Goal: Task Accomplishment & Management: Complete application form

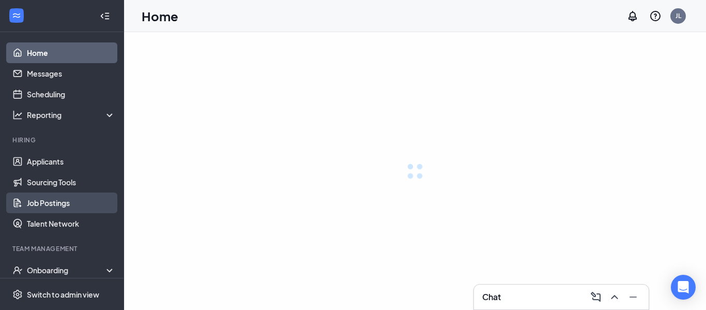
click at [55, 204] on link "Job Postings" at bounding box center [71, 202] width 88 height 21
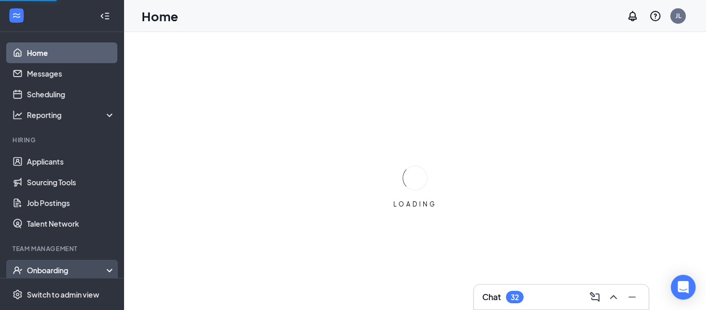
scroll to position [69, 0]
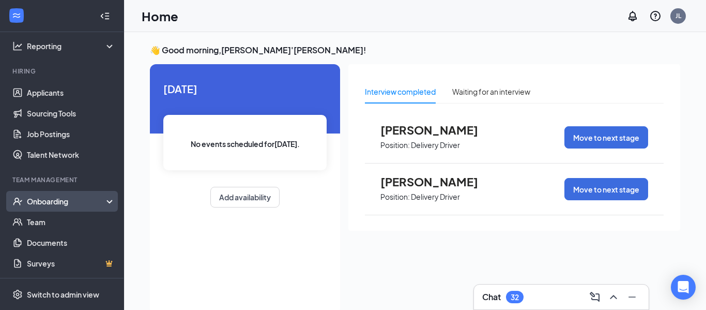
click at [86, 199] on div "Onboarding" at bounding box center [67, 201] width 80 height 10
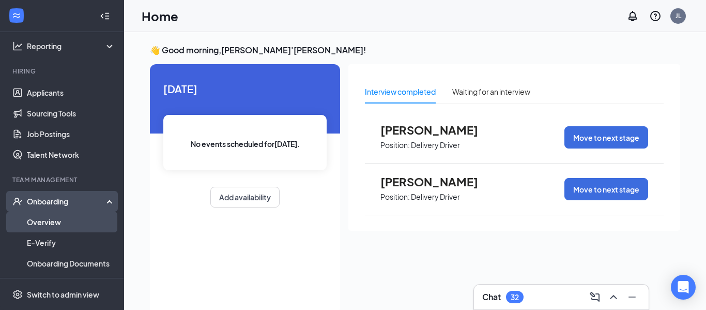
click at [82, 223] on link "Overview" at bounding box center [71, 221] width 88 height 21
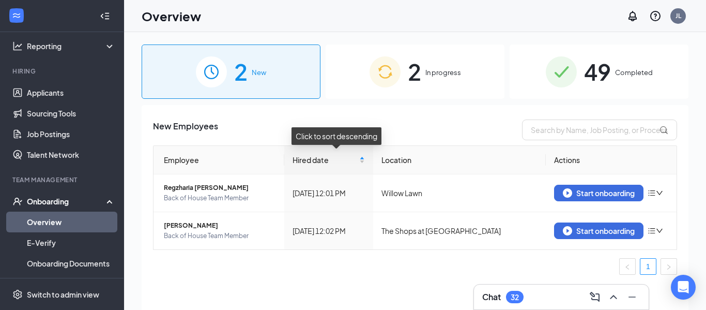
click at [382, 83] on img at bounding box center [385, 71] width 31 height 31
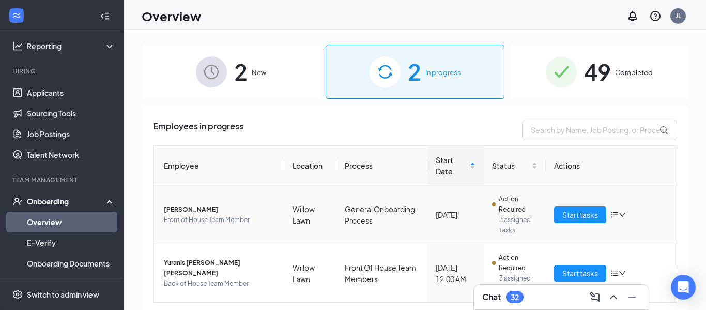
scroll to position [28, 0]
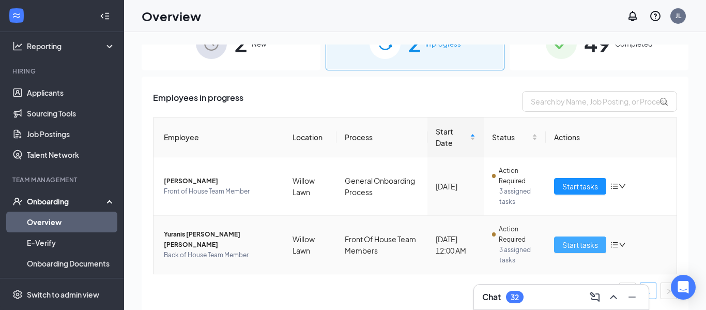
click at [570, 251] on button "Start tasks" at bounding box center [580, 244] width 52 height 17
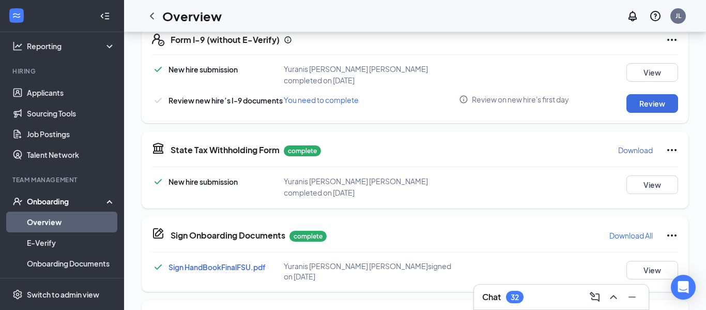
scroll to position [338, 0]
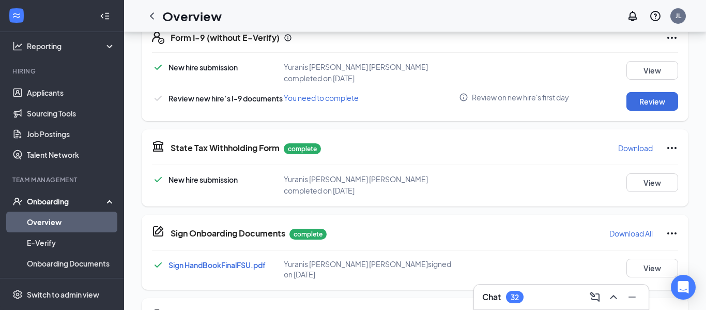
click at [531, 287] on div "Chat 32" at bounding box center [561, 296] width 175 height 25
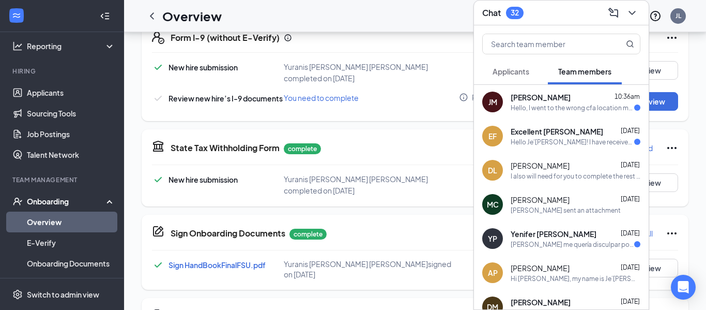
click at [512, 74] on span "Applicants" at bounding box center [511, 71] width 37 height 9
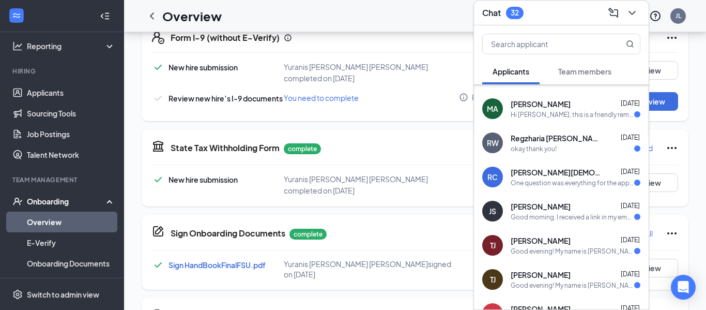
scroll to position [28, 0]
click at [560, 105] on span "Marlen Alvarado" at bounding box center [541, 103] width 60 height 10
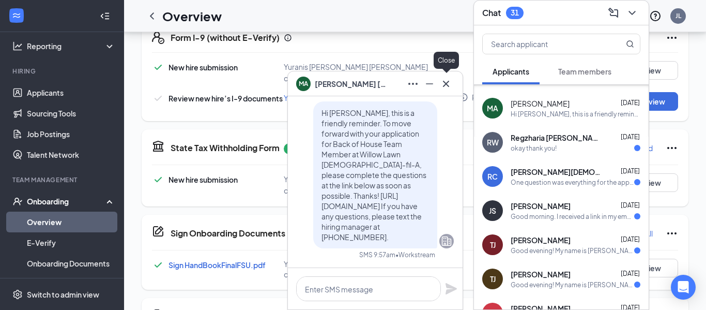
click at [443, 82] on icon "Cross" at bounding box center [446, 84] width 12 height 12
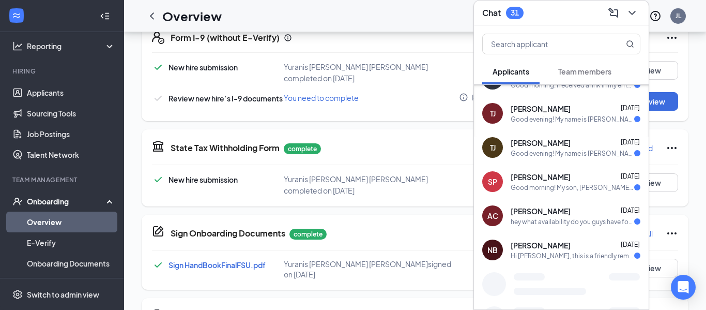
scroll to position [163, 0]
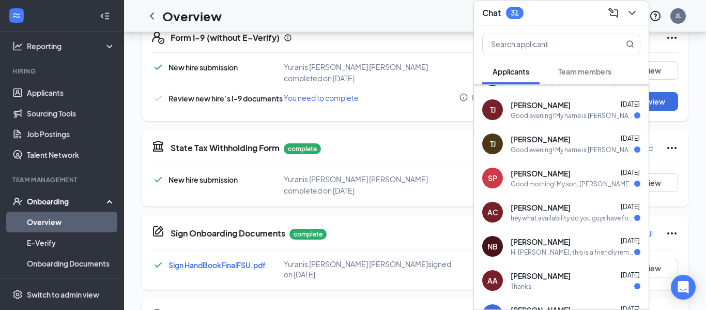
click at [573, 7] on div "Chat 31" at bounding box center [561, 13] width 158 height 16
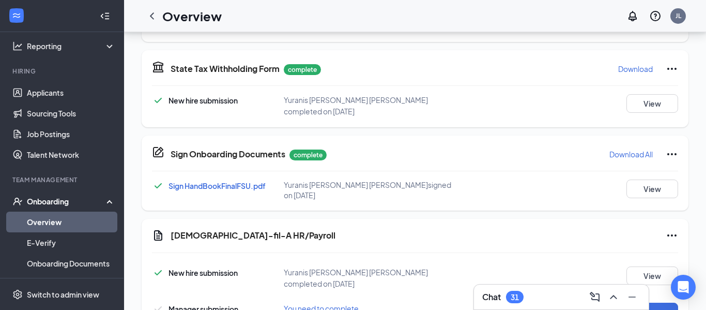
scroll to position [489, 0]
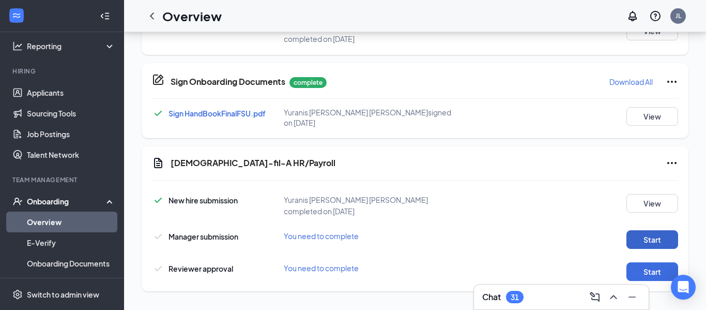
click at [663, 233] on button "Start" at bounding box center [652, 239] width 52 height 19
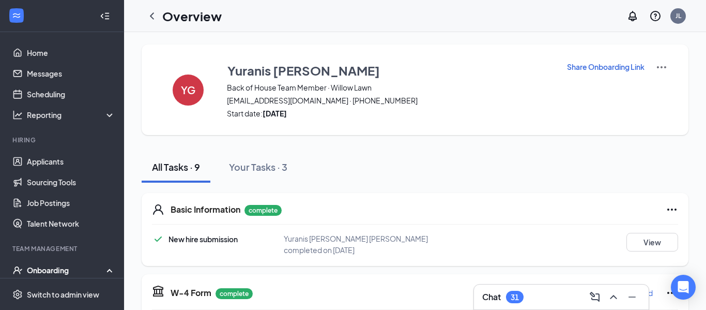
scroll to position [489, 0]
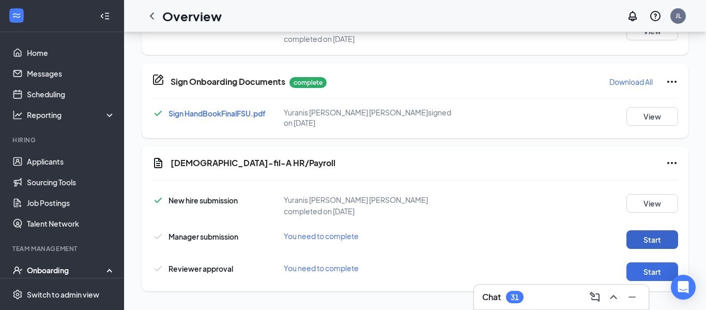
click at [642, 242] on button "Start" at bounding box center [652, 239] width 52 height 19
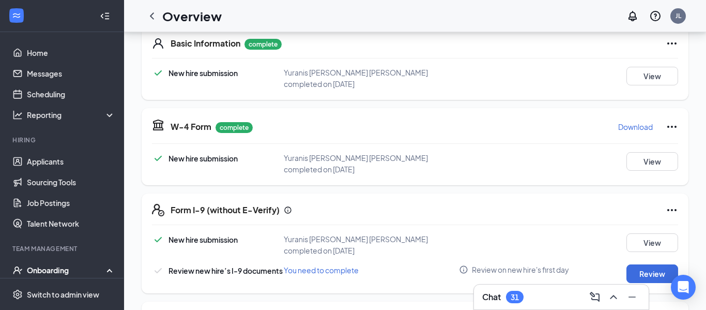
scroll to position [489, 0]
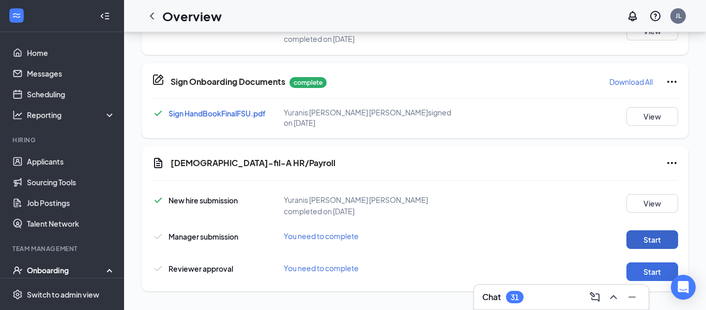
click at [665, 233] on button "Start" at bounding box center [652, 239] width 52 height 19
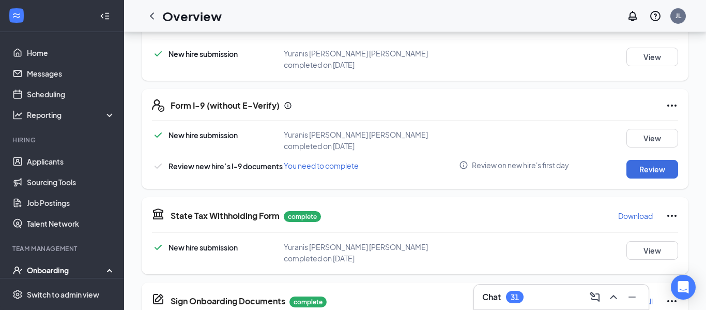
scroll to position [0, 0]
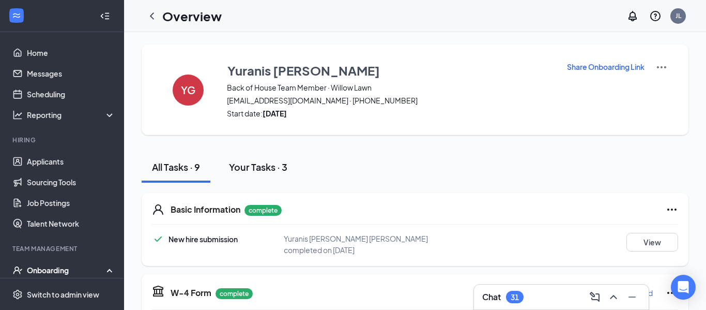
click at [254, 176] on button "Your Tasks · 3" at bounding box center [258, 166] width 79 height 31
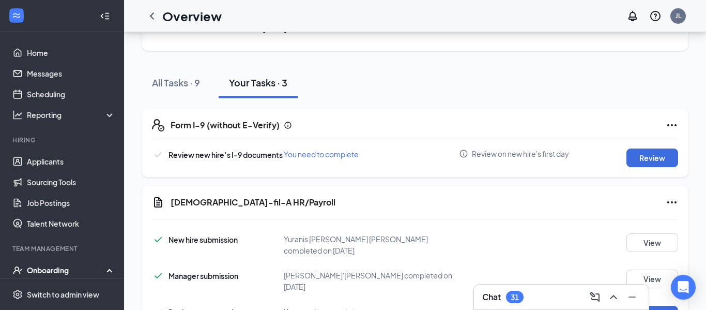
scroll to position [84, 0]
click at [656, 154] on button "Review" at bounding box center [652, 158] width 52 height 19
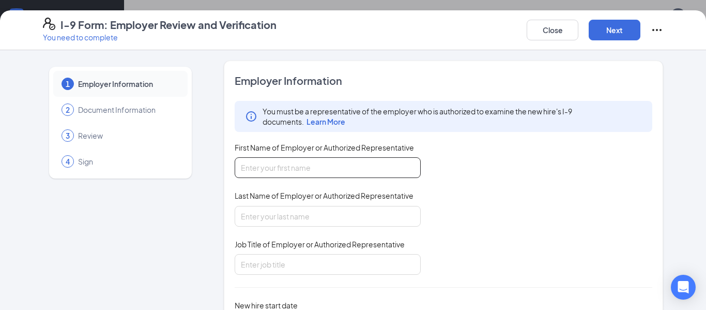
click at [359, 162] on input "First Name of Employer or Authorized Representative" at bounding box center [328, 167] width 186 height 21
type input "Je'[PERSON_NAME]"
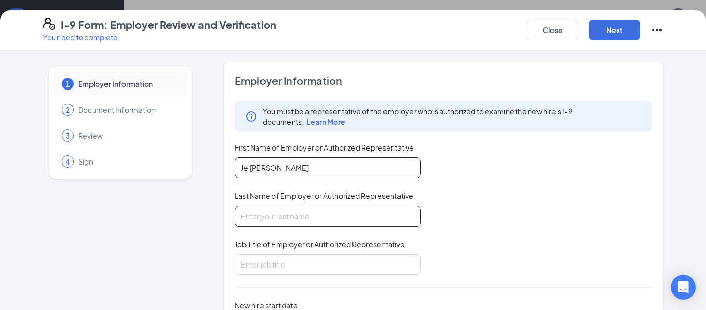
type input "[PERSON_NAME]"
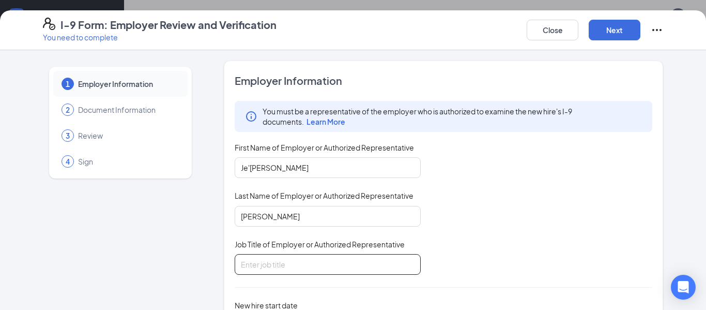
click at [264, 267] on input "Job Title of Employer or Authorized Representative" at bounding box center [328, 264] width 186 height 21
type input "Talent Director"
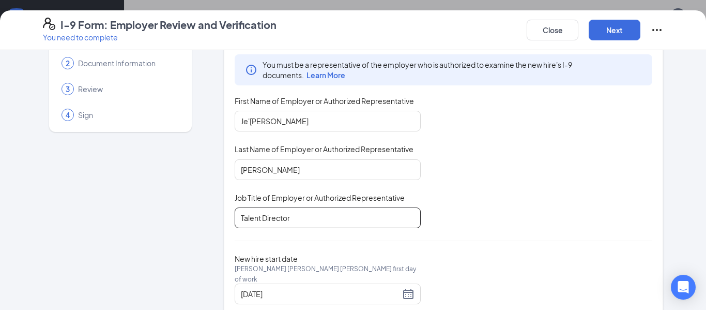
scroll to position [71, 0]
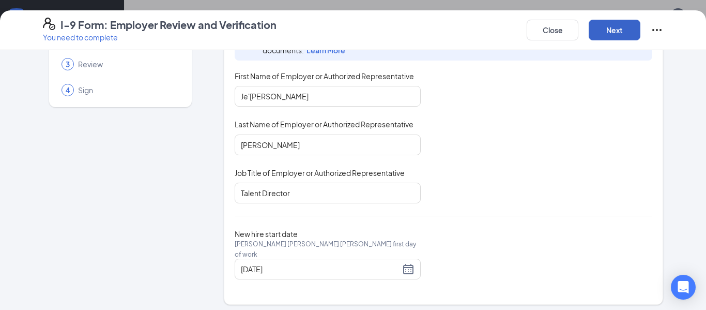
click at [612, 34] on button "Next" at bounding box center [615, 30] width 52 height 21
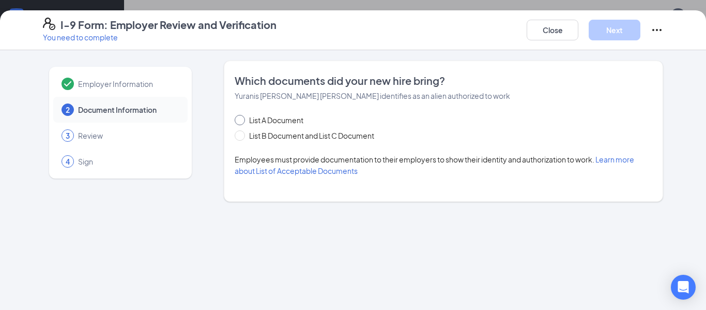
click at [239, 125] on span at bounding box center [240, 120] width 10 height 10
click at [239, 122] on input "List A Document" at bounding box center [238, 118] width 7 height 7
radio input "true"
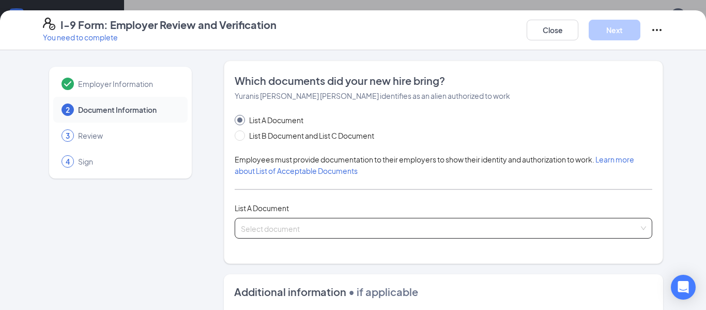
click at [257, 226] on input "search" at bounding box center [440, 226] width 398 height 16
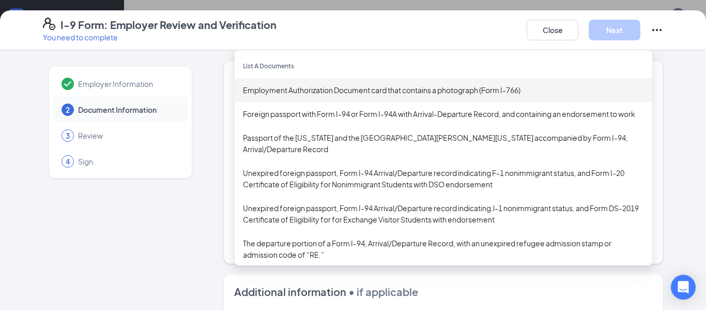
click at [375, 84] on div "Employment Authorization Document card that contains a photograph (Form I-766)" at bounding box center [443, 89] width 401 height 11
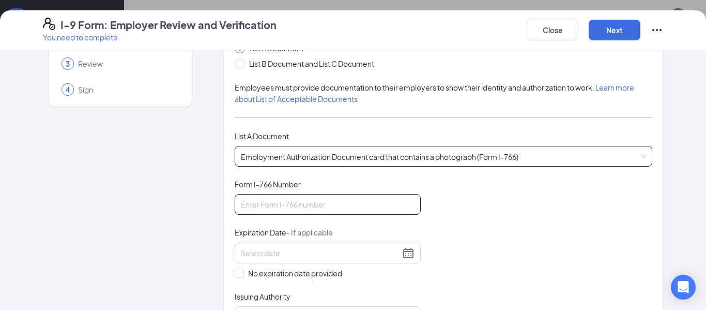
scroll to position [93, 0]
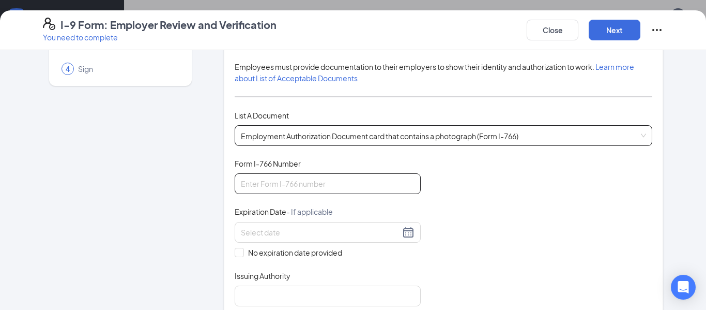
click at [272, 177] on input "Form I-766 Number" at bounding box center [328, 183] width 186 height 21
type input "IOE9207390373"
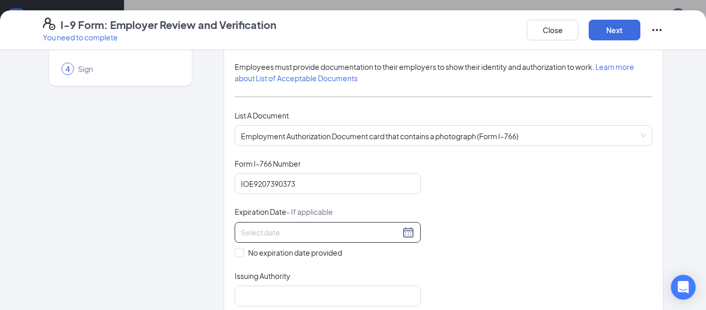
click at [325, 232] on input at bounding box center [320, 231] width 159 height 11
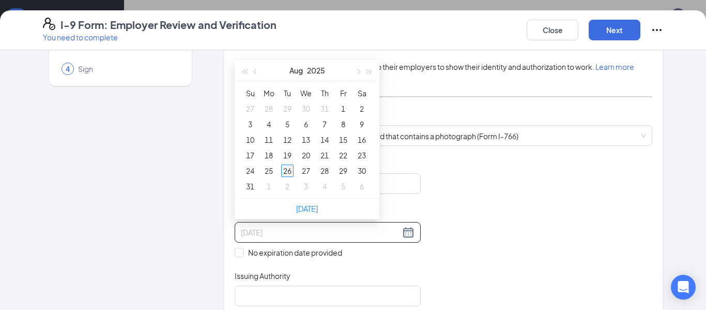
click at [286, 174] on div "26" at bounding box center [287, 170] width 12 height 12
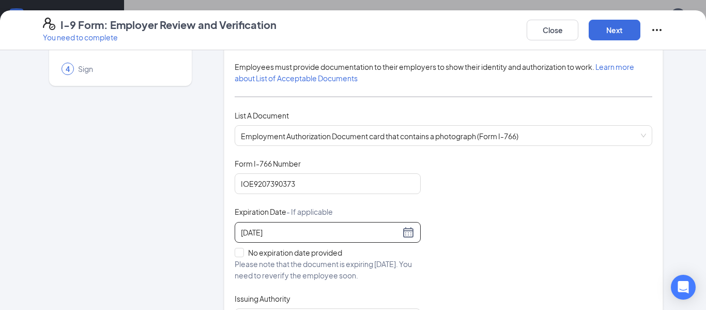
click at [408, 238] on div "[DATE]" at bounding box center [328, 232] width 186 height 21
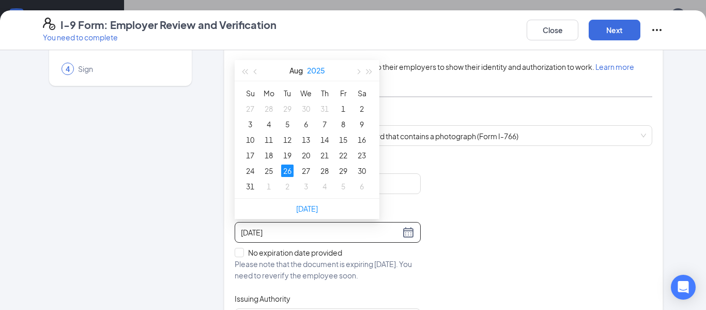
click at [320, 75] on button "2025" at bounding box center [316, 70] width 18 height 21
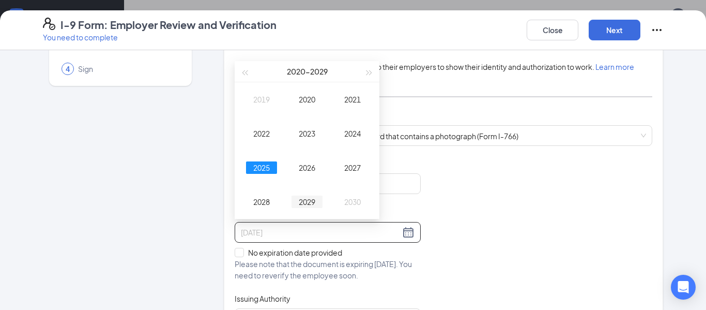
click at [309, 201] on div "2029" at bounding box center [307, 201] width 31 height 12
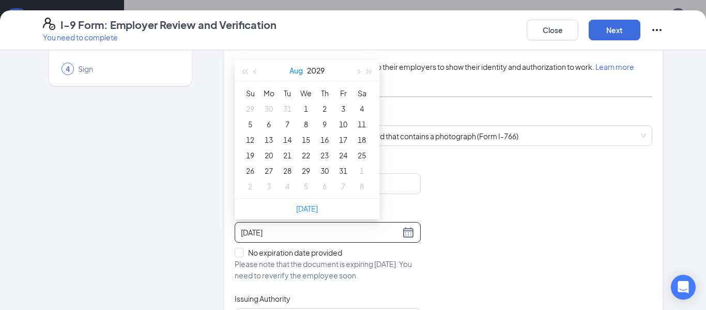
click at [289, 72] on button "Aug" at bounding box center [295, 70] width 13 height 21
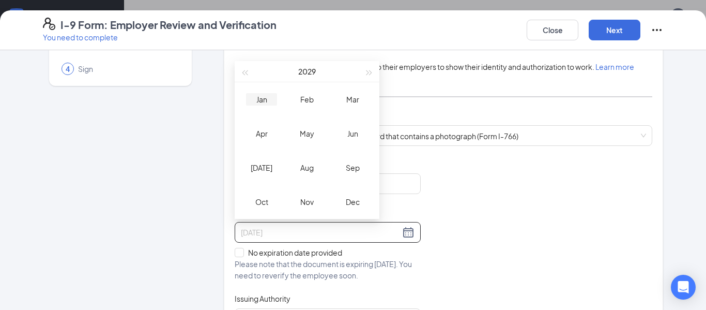
click at [270, 106] on td "Jan" at bounding box center [261, 99] width 45 height 34
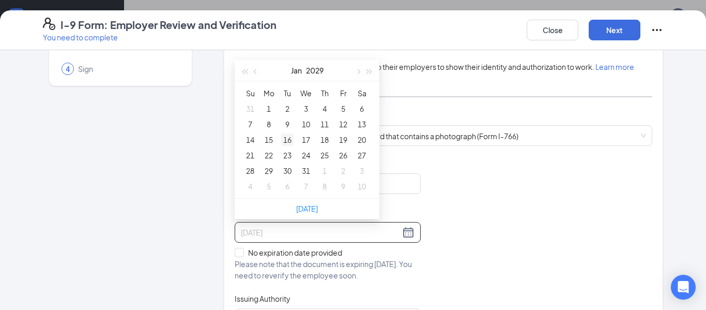
type input "[DATE]"
click at [292, 142] on div "16" at bounding box center [287, 139] width 12 height 12
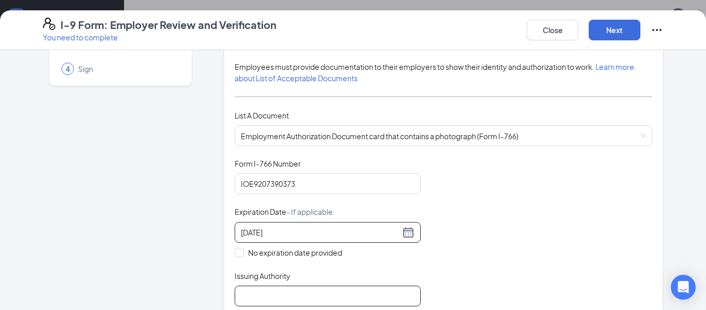
click at [284, 289] on input "Issuing Authority" at bounding box center [328, 295] width 186 height 21
type input "[GEOGRAPHIC_DATA]"
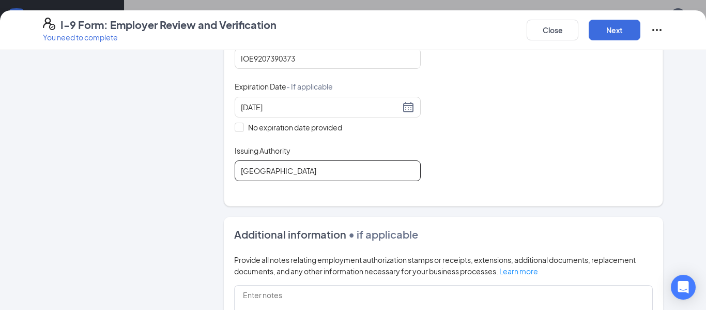
scroll to position [221, 0]
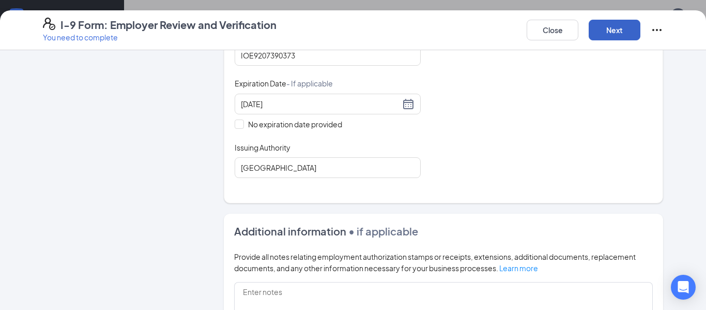
click at [603, 21] on button "Next" at bounding box center [615, 30] width 52 height 21
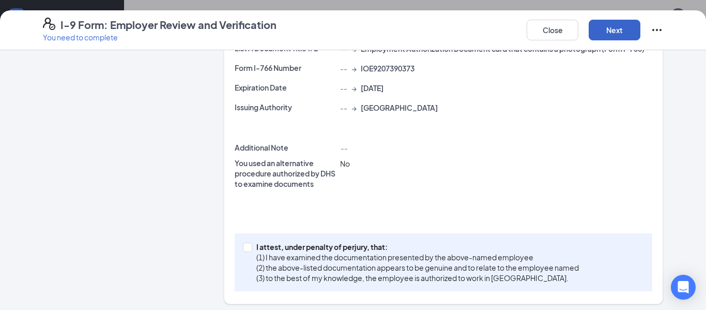
scroll to position [244, 0]
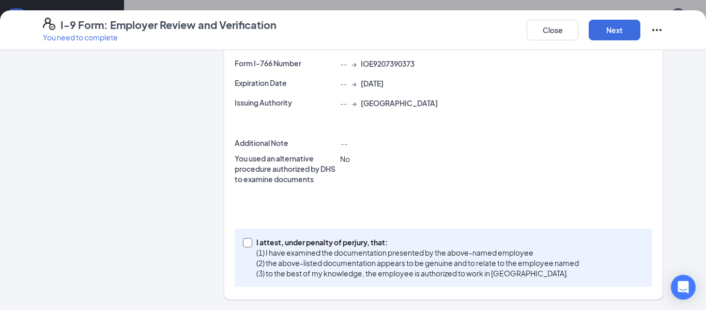
click at [243, 244] on input "I attest, under penalty of [PERSON_NAME], that: (1) I have examined the documen…" at bounding box center [246, 241] width 7 height 7
checkbox input "true"
click at [609, 30] on button "Next" at bounding box center [615, 30] width 52 height 21
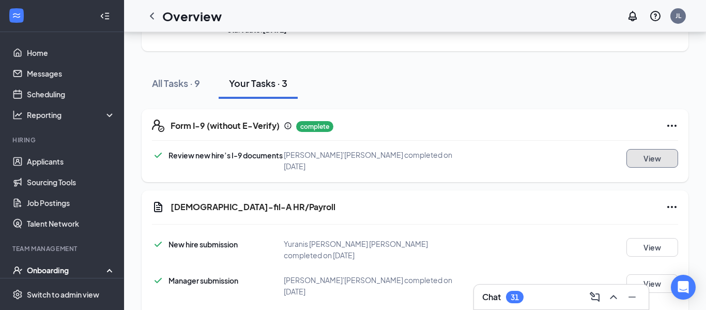
scroll to position [126, 0]
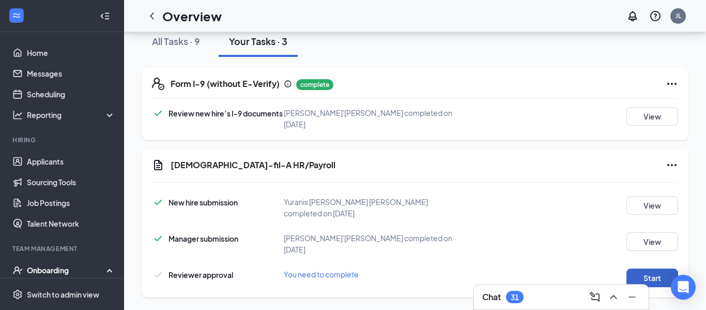
click at [660, 272] on button "Start" at bounding box center [652, 277] width 52 height 19
click at [629, 268] on button "Start" at bounding box center [652, 277] width 52 height 19
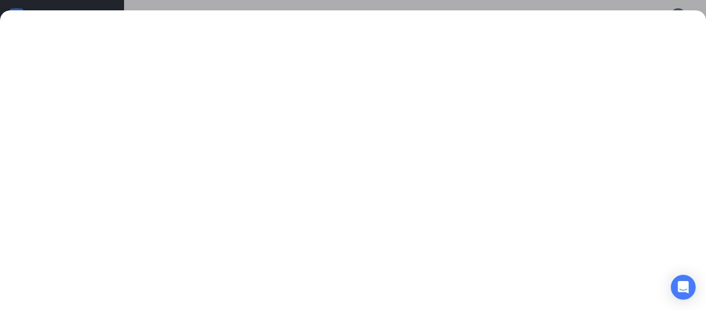
click at [608, 0] on div at bounding box center [353, 155] width 706 height 310
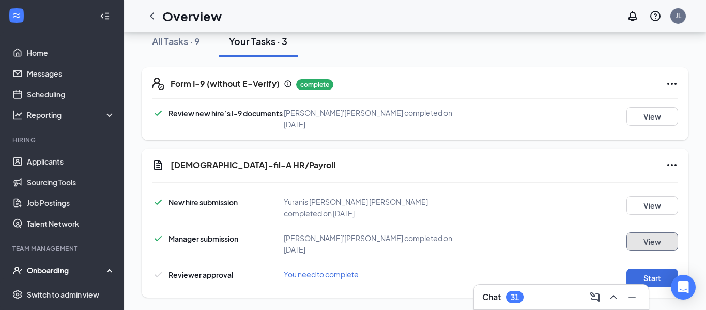
click at [642, 242] on button "View" at bounding box center [652, 241] width 52 height 19
click at [631, 207] on button "View" at bounding box center [652, 205] width 52 height 19
click at [635, 268] on button "Start" at bounding box center [652, 277] width 52 height 19
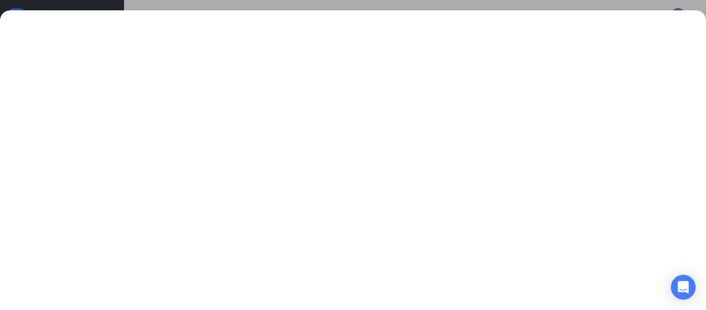
click at [536, 3] on div at bounding box center [353, 155] width 706 height 310
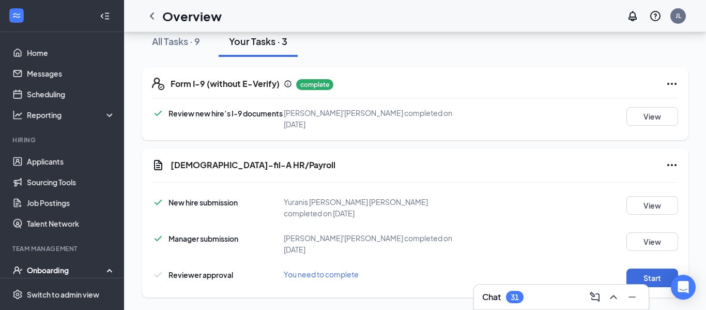
click at [536, 3] on div "Overview JL" at bounding box center [415, 16] width 582 height 32
click at [633, 272] on button "Start" at bounding box center [652, 277] width 52 height 19
click at [632, 235] on button "View" at bounding box center [652, 241] width 52 height 19
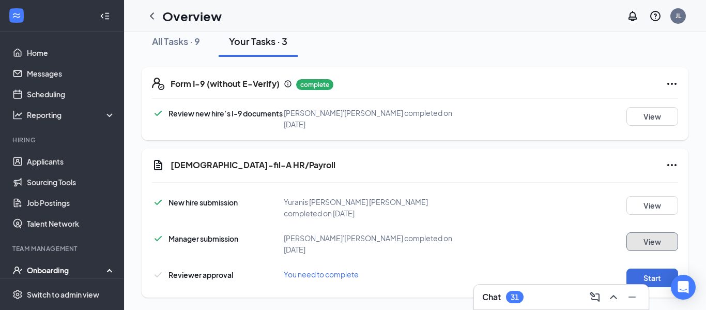
scroll to position [0, 0]
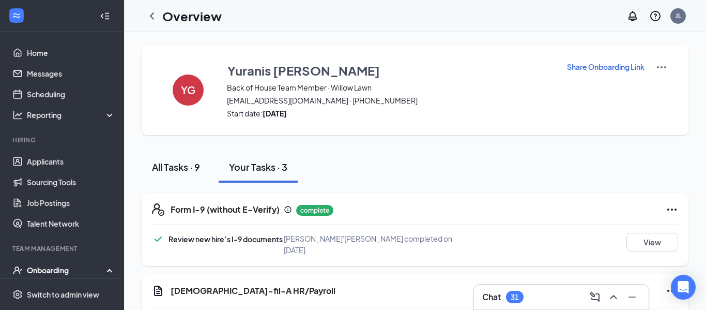
click at [176, 161] on div "All Tasks · 9" at bounding box center [176, 166] width 48 height 13
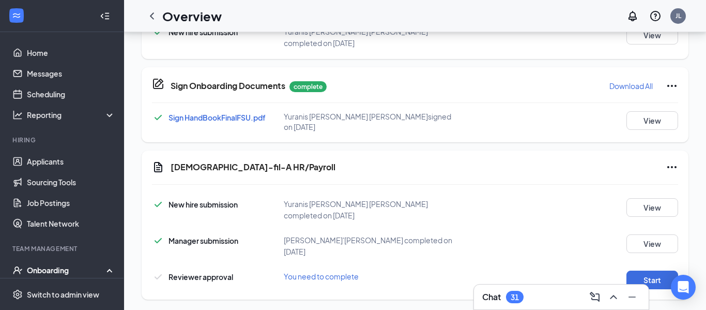
scroll to position [489, 0]
click at [668, 165] on icon "Ellipses" at bounding box center [672, 167] width 12 height 12
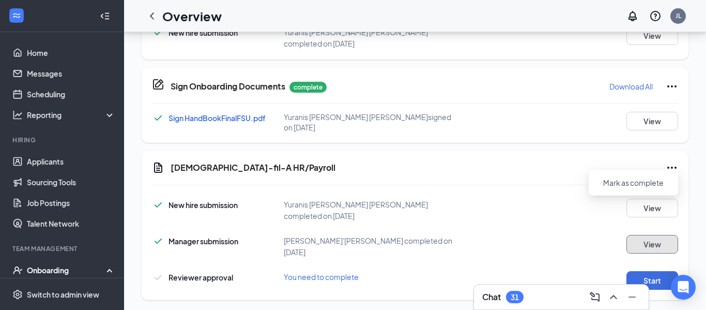
click at [637, 237] on button "View" at bounding box center [652, 244] width 52 height 19
